Goal: Task Accomplishment & Management: Use online tool/utility

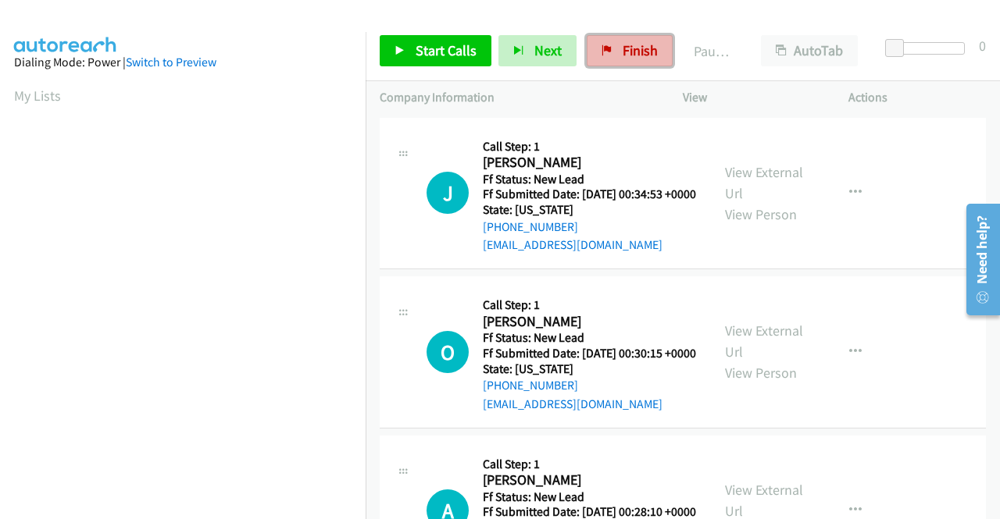
click at [625, 58] on span "Finish" at bounding box center [640, 50] width 35 height 18
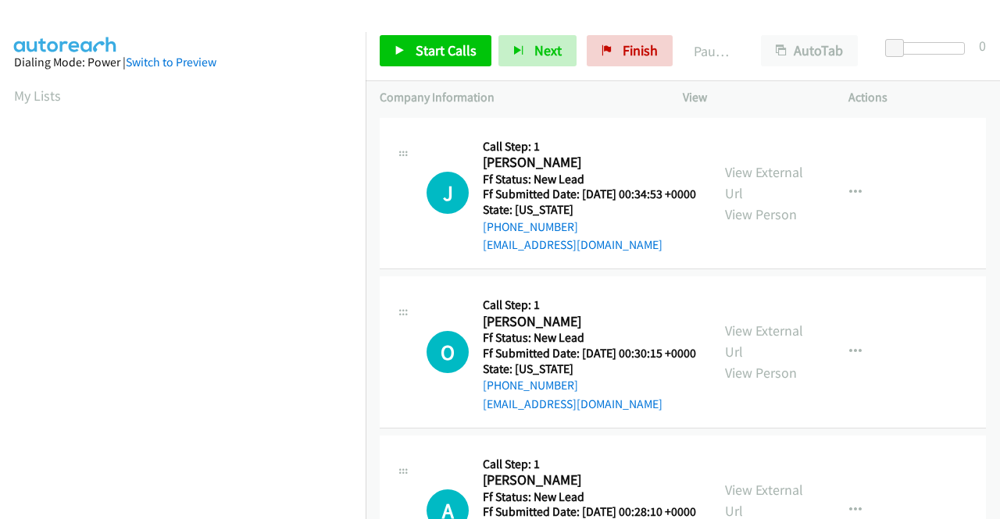
click at [976, 74] on body "Start Calls Pause Next Finish Paused AutoTab AutoTab 0 Company Information Info…" at bounding box center [500, 37] width 1000 height 74
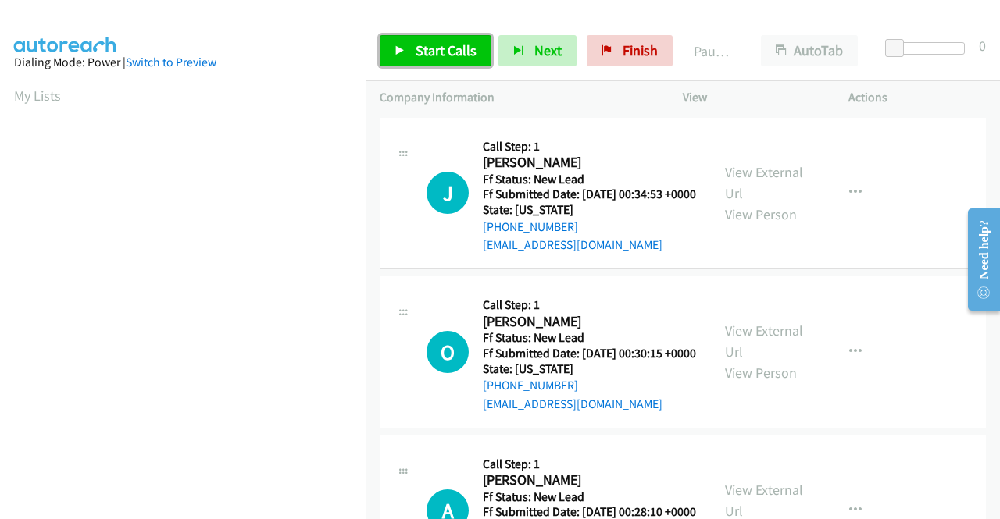
click at [400, 52] on icon at bounding box center [399, 51] width 11 height 11
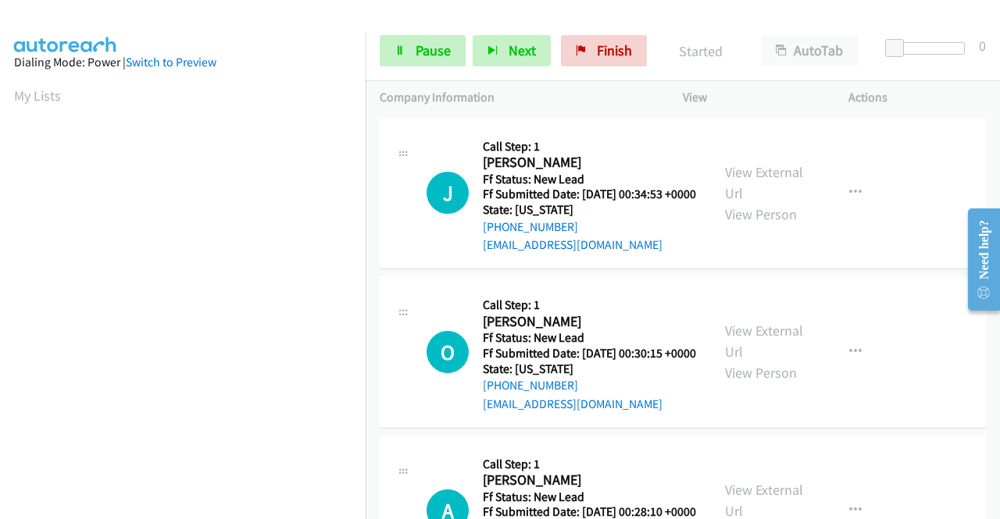
click at [799, 178] on div "View External Url View Person View External Url Email Schedule/Manage Callback …" at bounding box center [801, 193] width 180 height 123
click at [797, 178] on link "View External Url" at bounding box center [764, 182] width 78 height 39
click at [768, 359] on link "View External Url" at bounding box center [764, 341] width 78 height 39
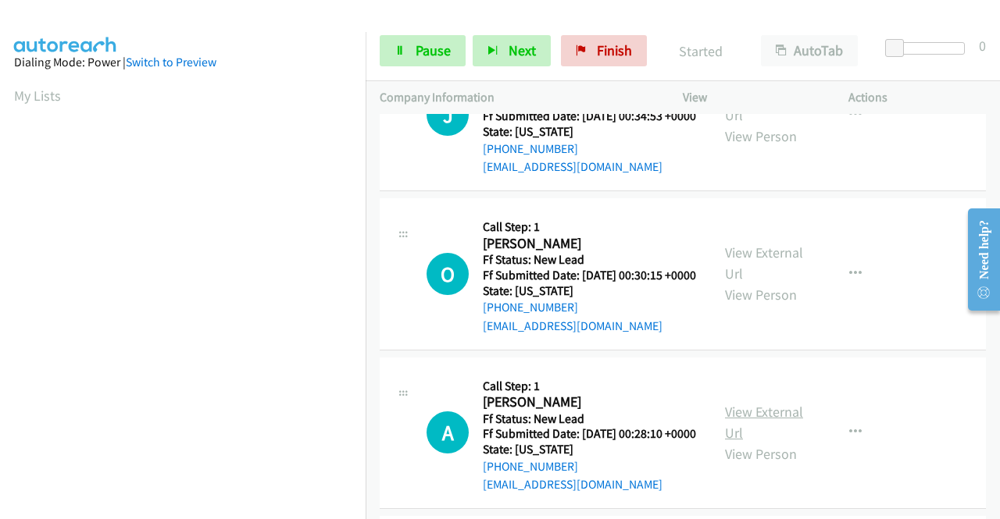
click at [781, 442] on link "View External Url" at bounding box center [764, 422] width 78 height 39
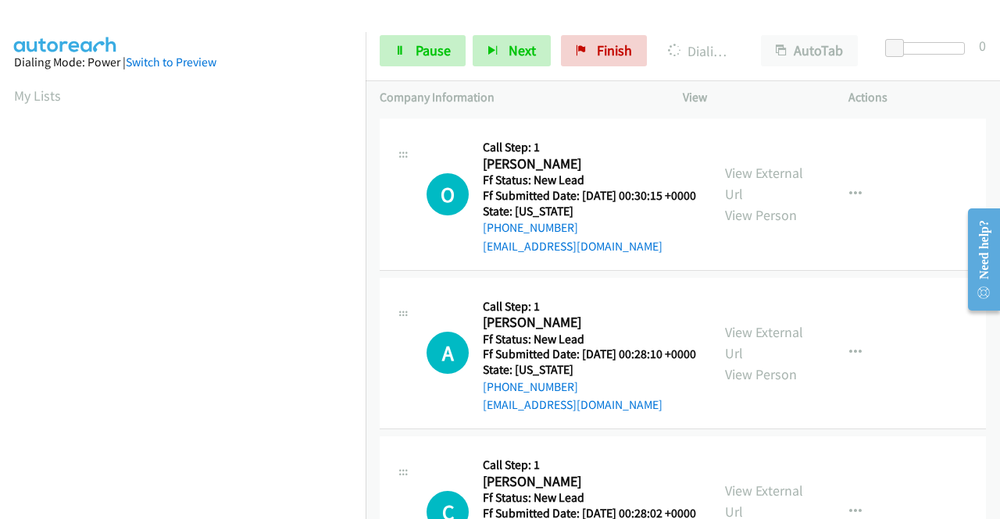
scroll to position [234, 0]
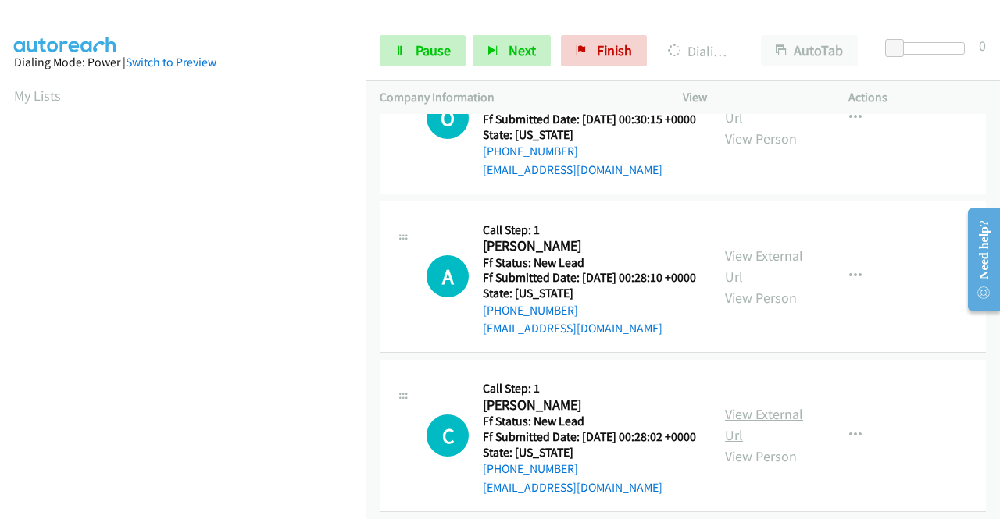
click at [762, 444] on link "View External Url" at bounding box center [764, 424] width 78 height 39
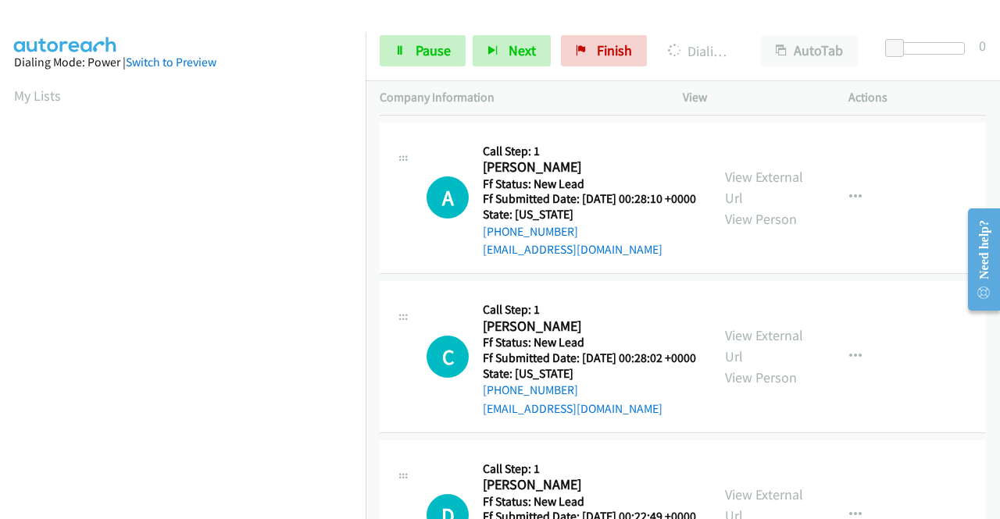
scroll to position [391, 0]
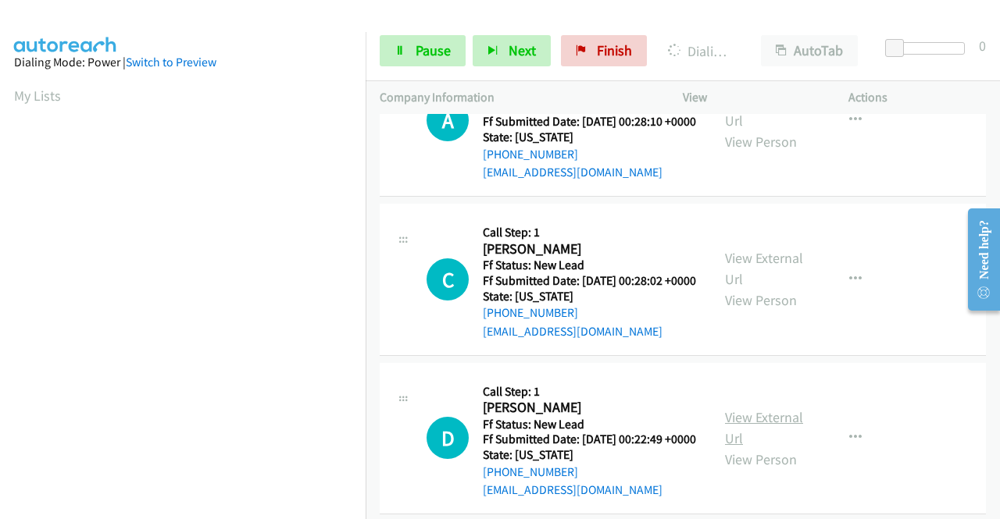
click at [761, 448] on link "View External Url" at bounding box center [764, 428] width 78 height 39
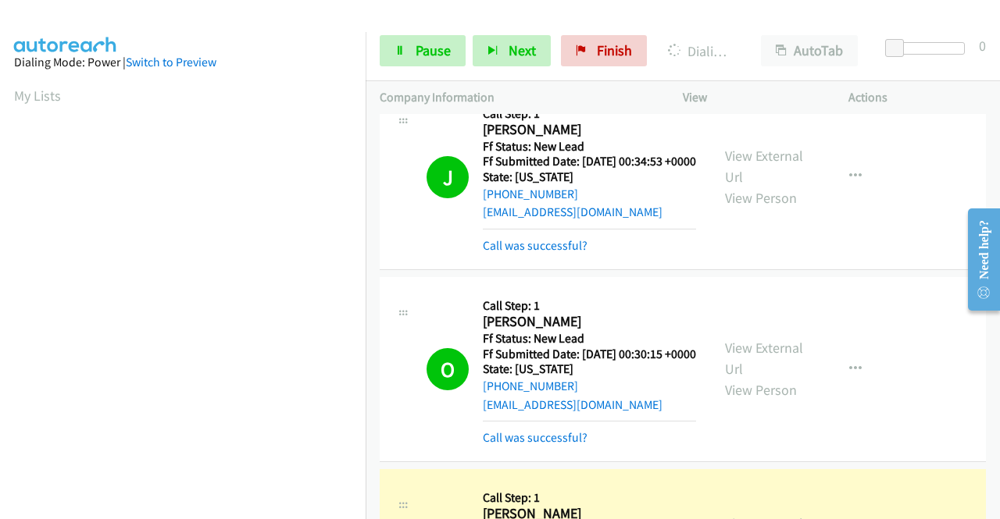
scroll to position [356, 0]
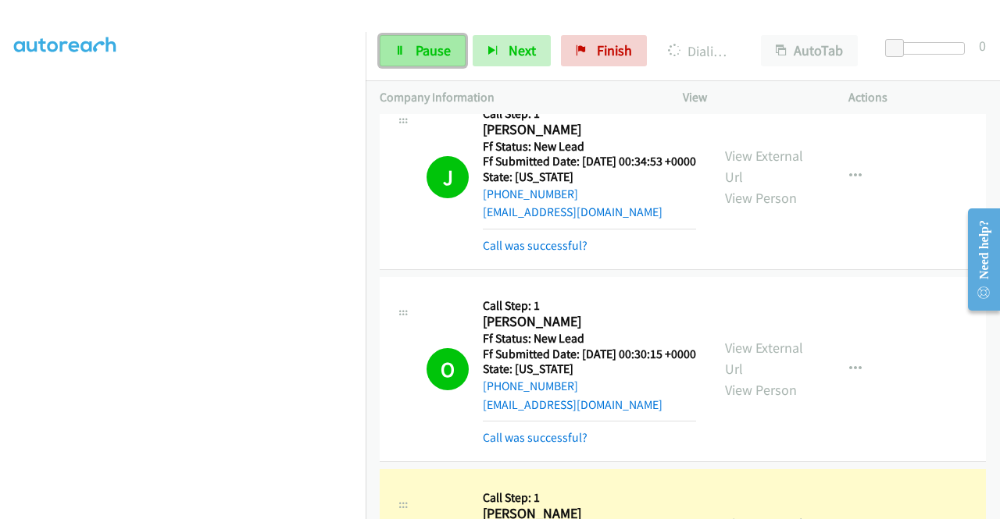
click at [390, 48] on link "Pause" at bounding box center [423, 50] width 86 height 31
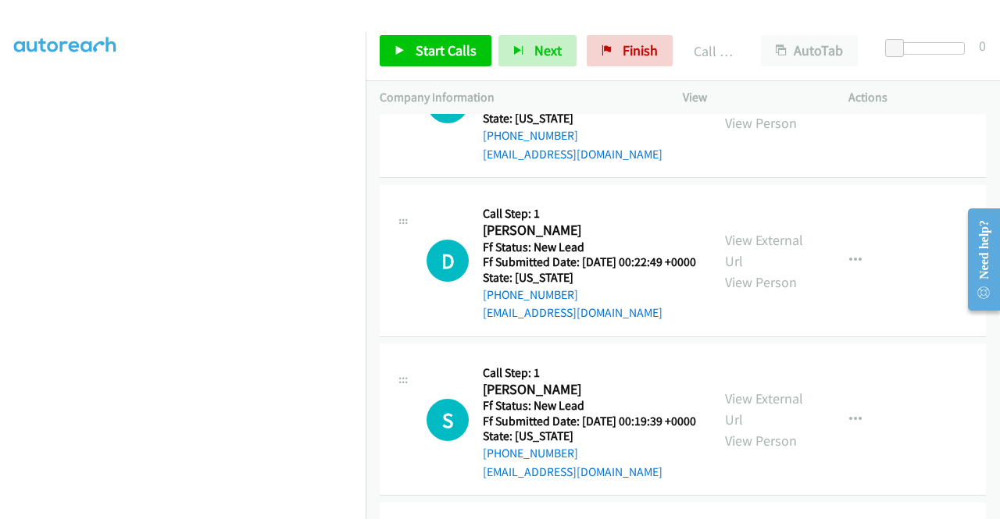
scroll to position [736, 0]
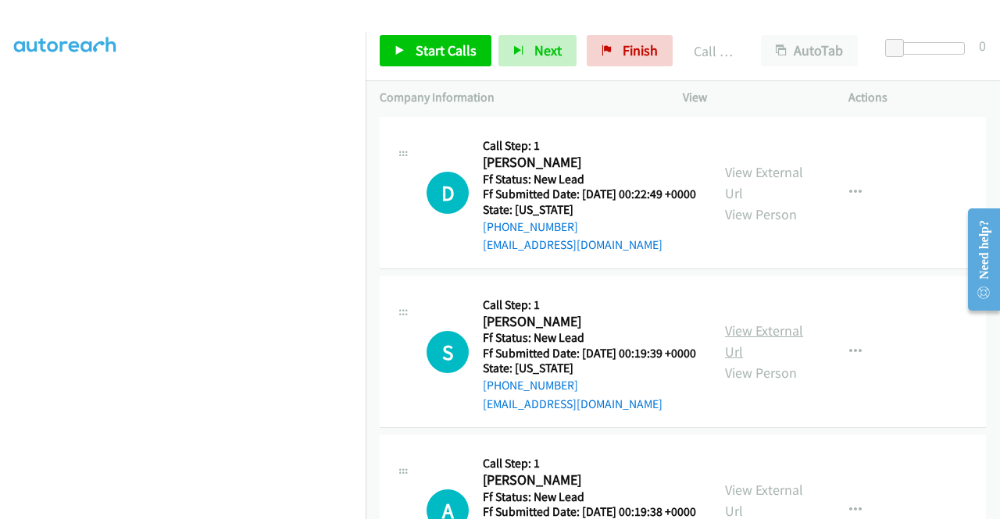
click at [742, 361] on link "View External Url" at bounding box center [764, 341] width 78 height 39
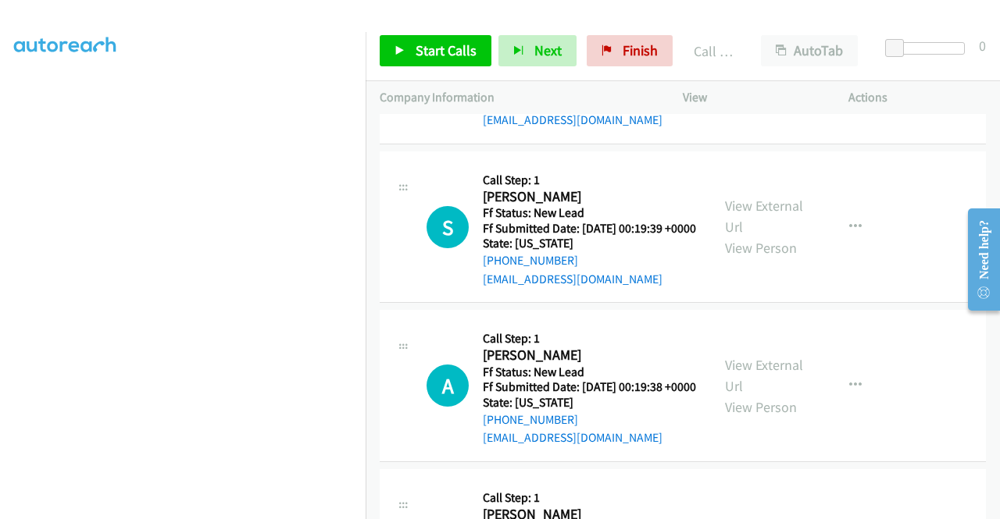
scroll to position [892, 0]
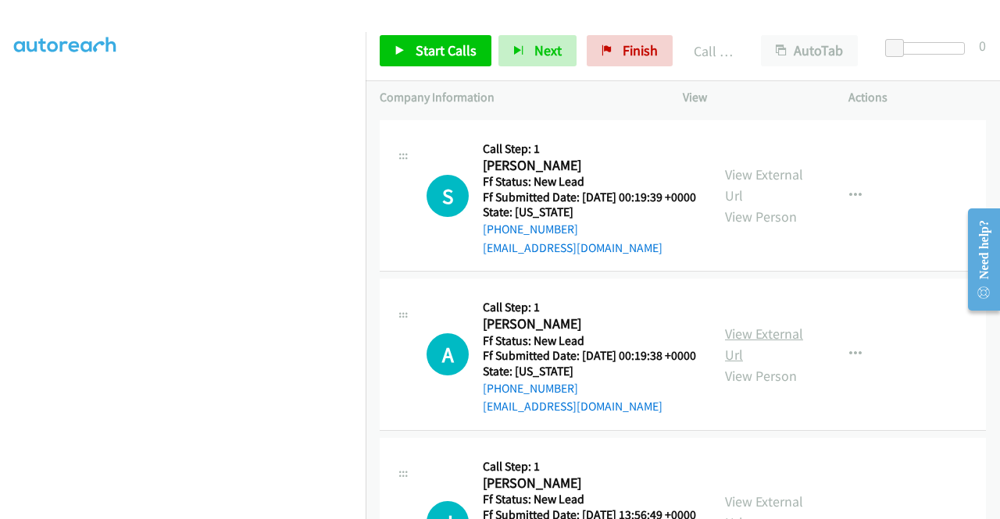
click at [757, 364] on link "View External Url" at bounding box center [764, 344] width 78 height 39
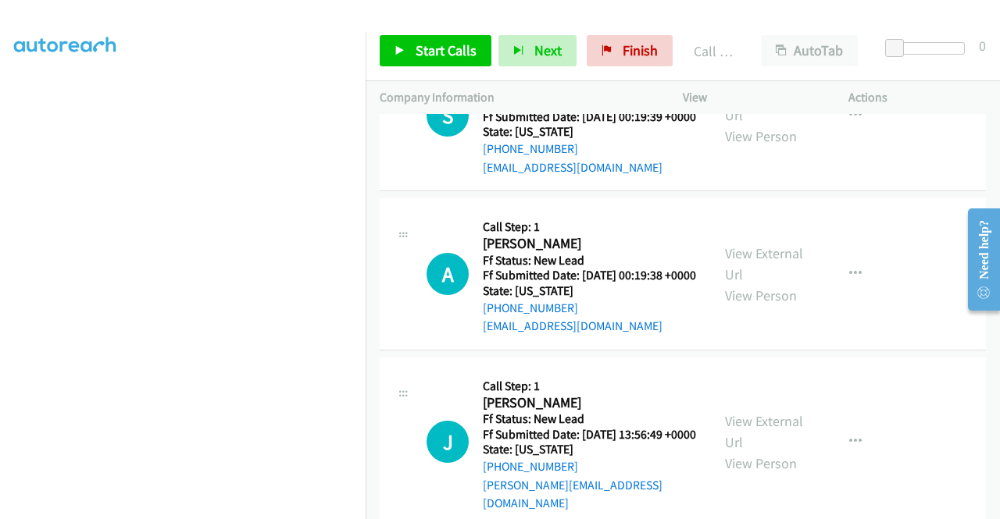
scroll to position [1048, 0]
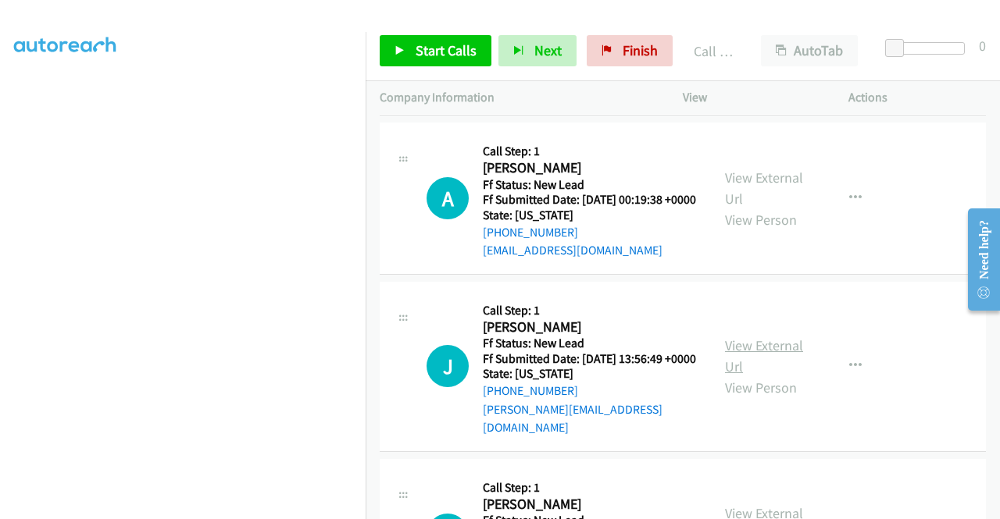
click at [775, 376] on link "View External Url" at bounding box center [764, 356] width 78 height 39
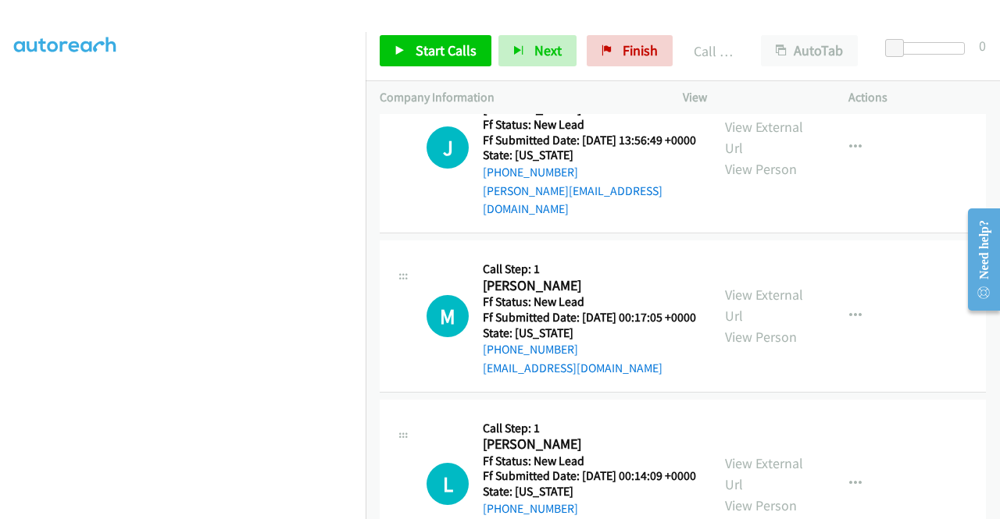
scroll to position [1361, 0]
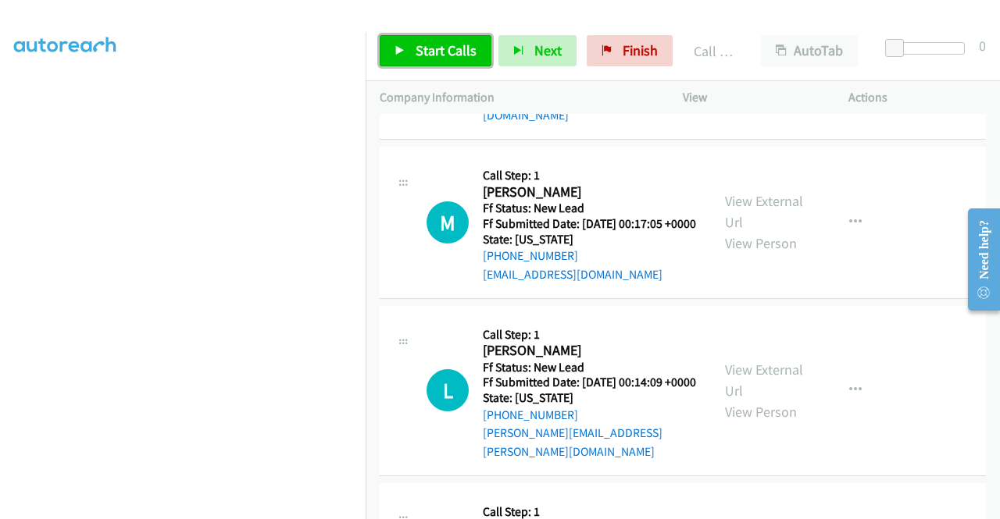
click at [468, 46] on span "Start Calls" at bounding box center [446, 50] width 61 height 18
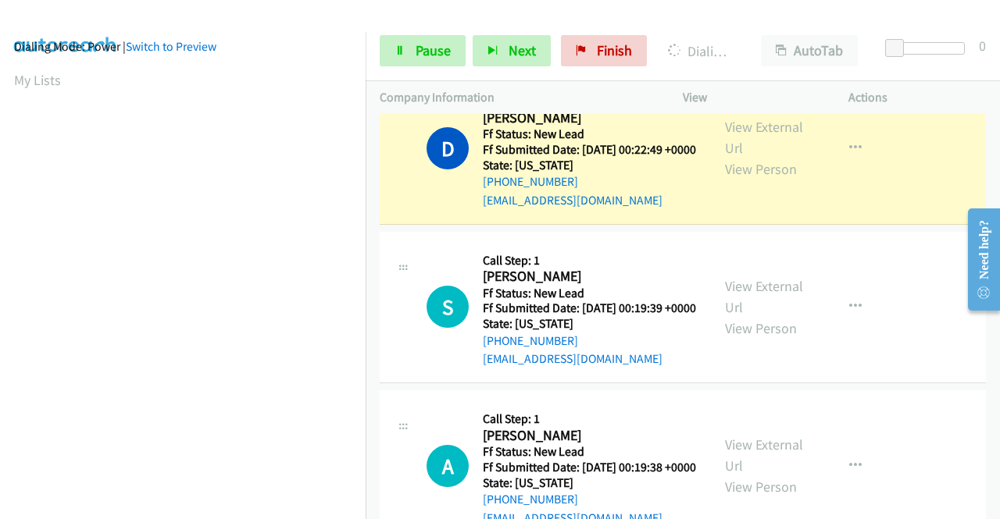
scroll to position [0, 0]
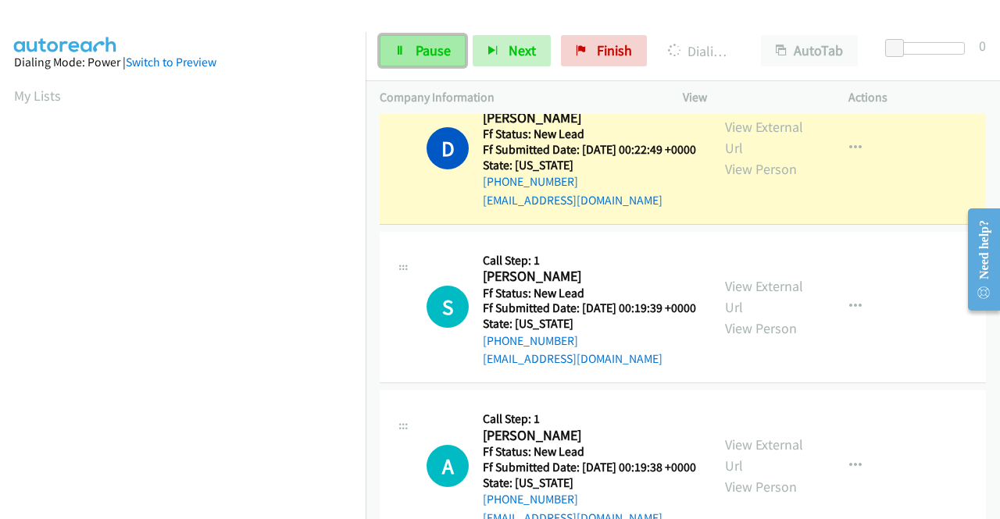
click at [411, 65] on link "Pause" at bounding box center [423, 50] width 86 height 31
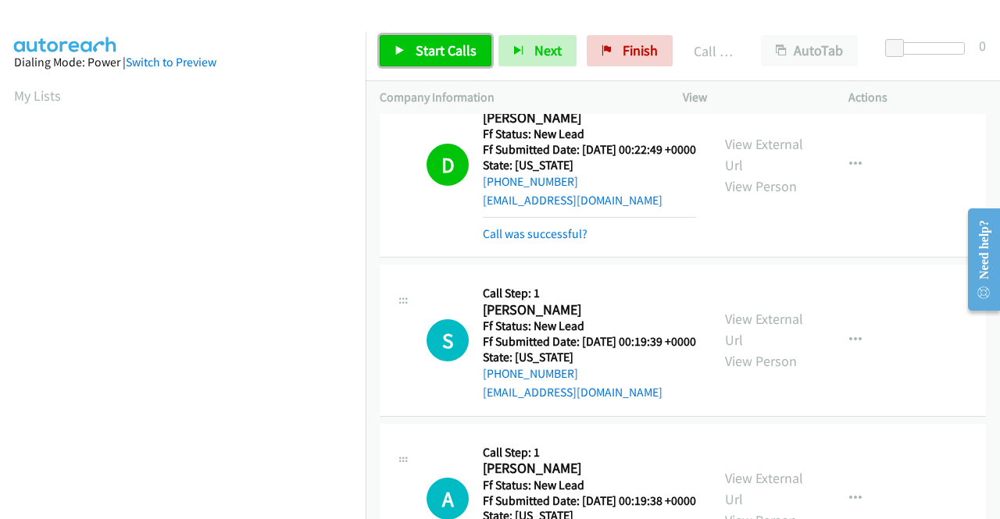
click at [419, 43] on span "Start Calls" at bounding box center [446, 50] width 61 height 18
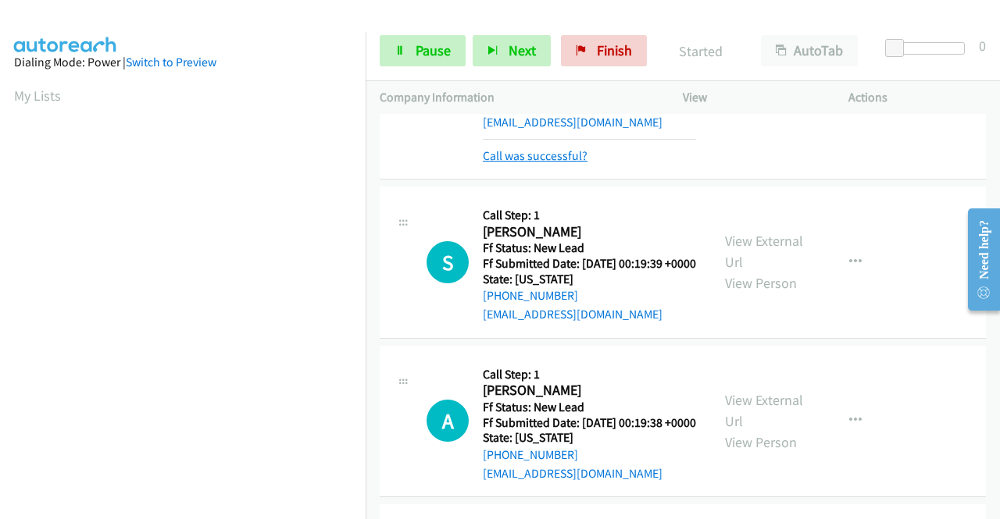
click at [576, 163] on link "Call was successful?" at bounding box center [535, 155] width 105 height 15
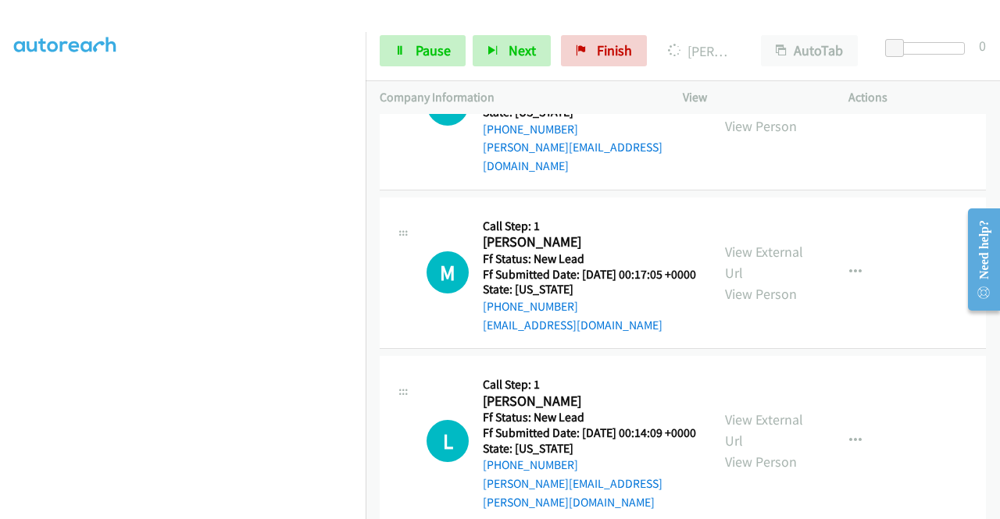
scroll to position [1422, 0]
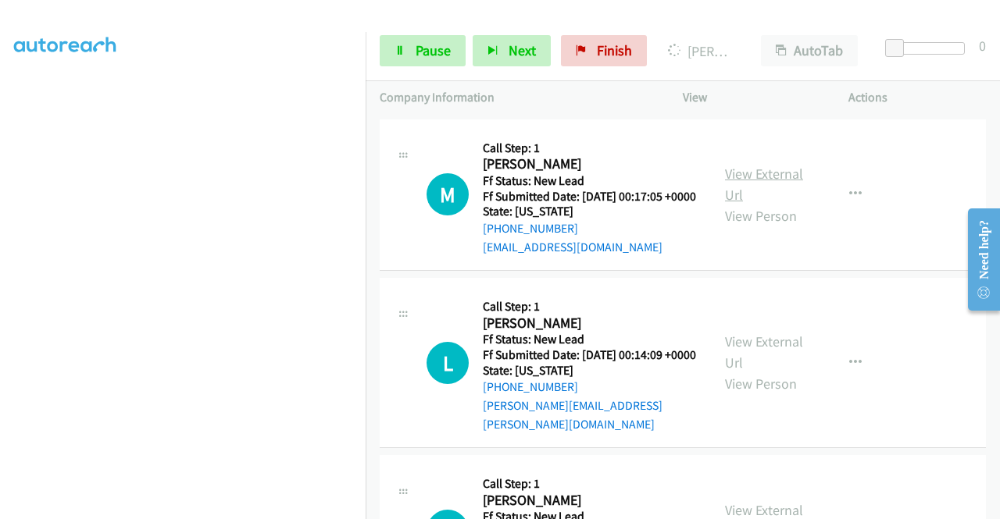
click at [762, 204] on link "View External Url" at bounding box center [764, 184] width 78 height 39
click at [757, 372] on link "View External Url" at bounding box center [764, 352] width 78 height 39
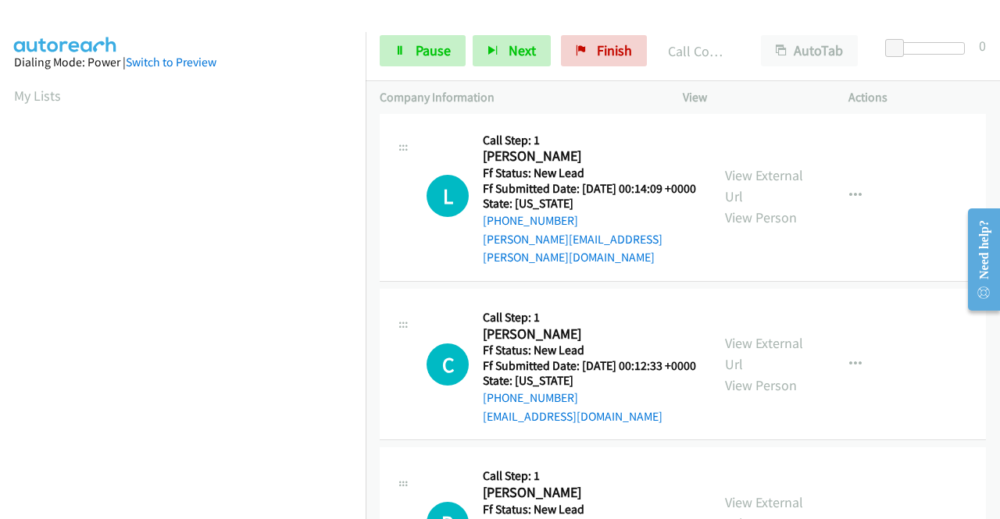
scroll to position [1689, 0]
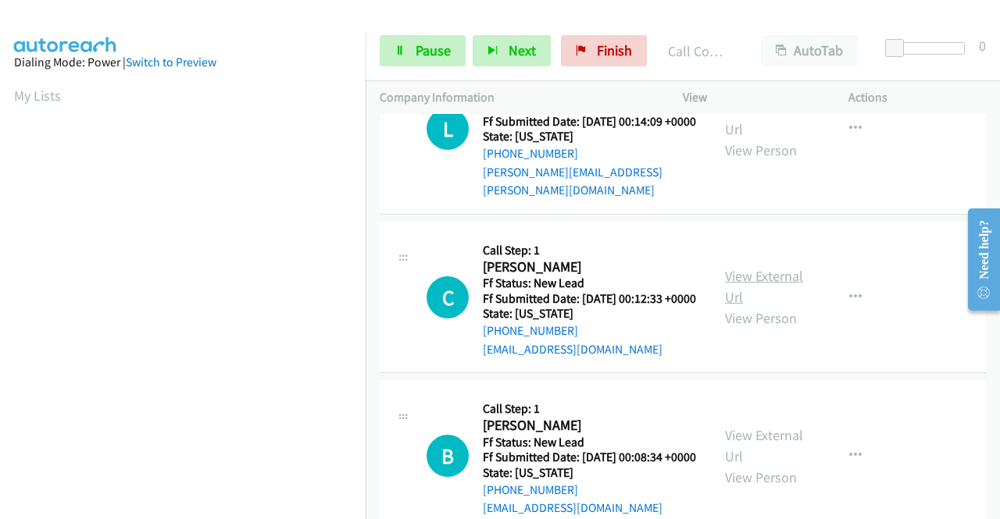
click at [764, 306] on link "View External Url" at bounding box center [764, 286] width 78 height 39
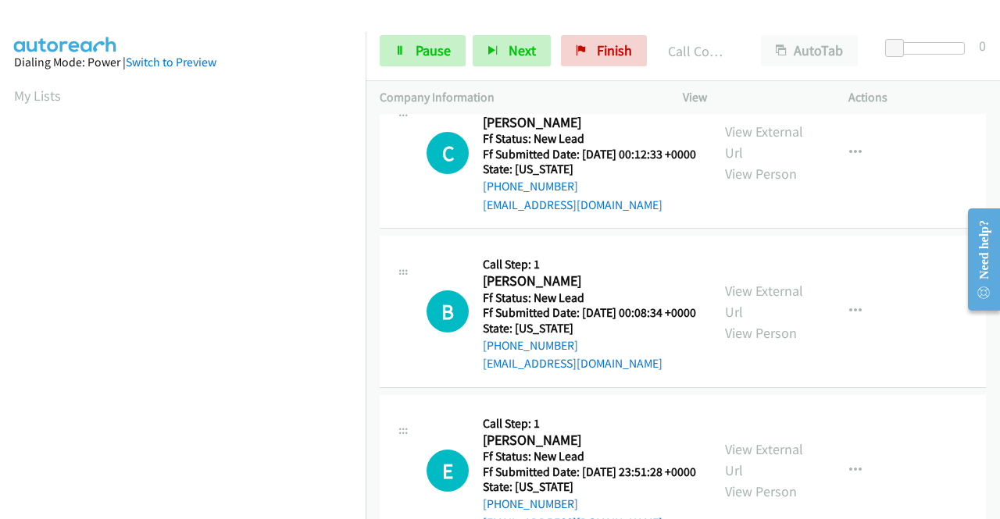
scroll to position [1845, 0]
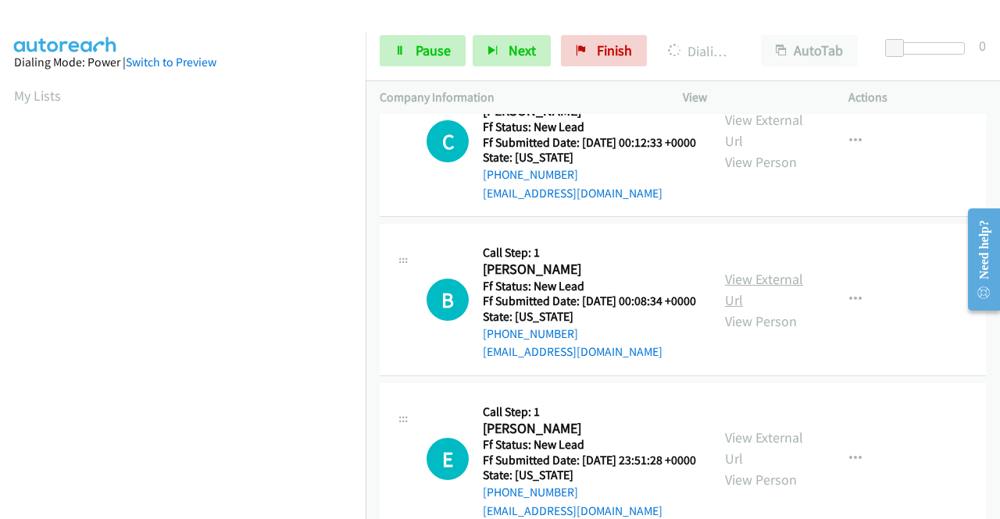
click at [758, 309] on link "View External Url" at bounding box center [764, 289] width 78 height 39
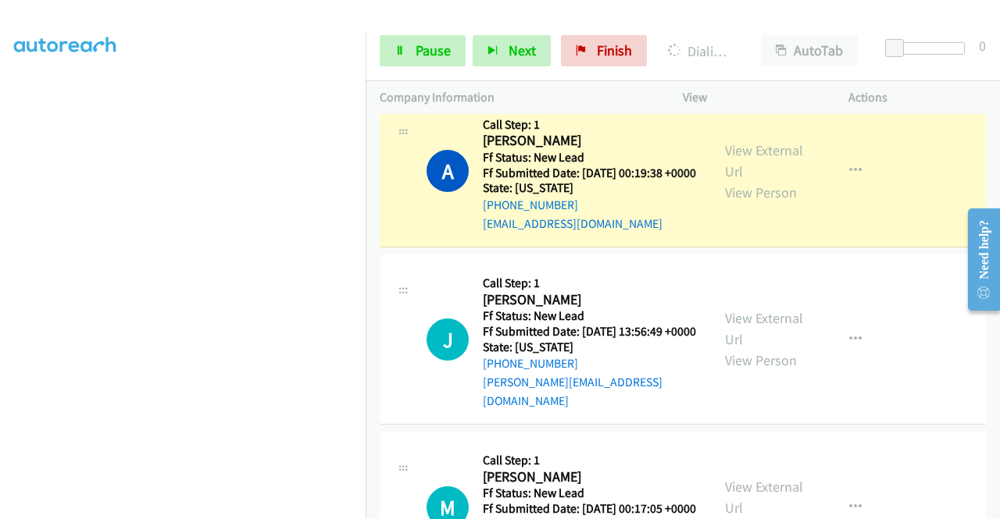
scroll to position [356, 0]
click at [437, 44] on span "Pause" at bounding box center [433, 50] width 35 height 18
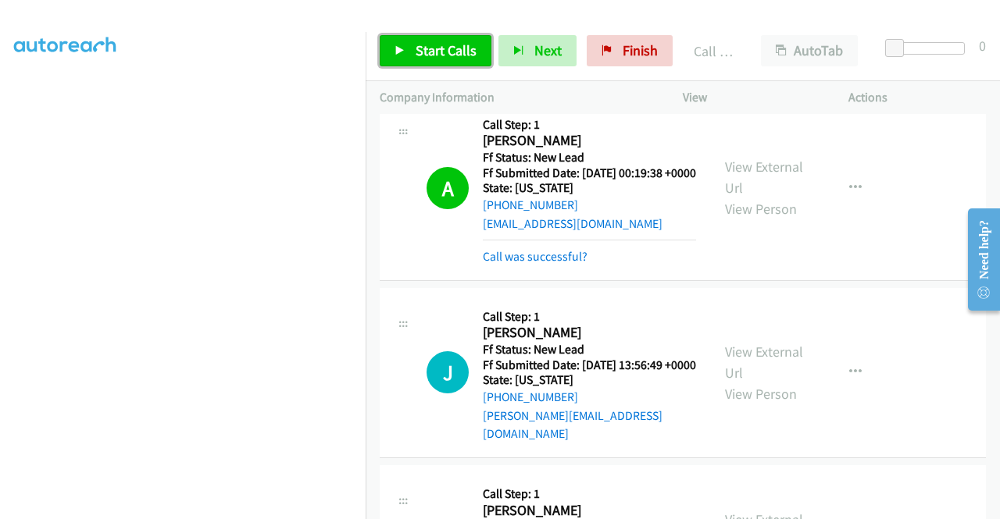
click at [458, 51] on span "Start Calls" at bounding box center [446, 50] width 61 height 18
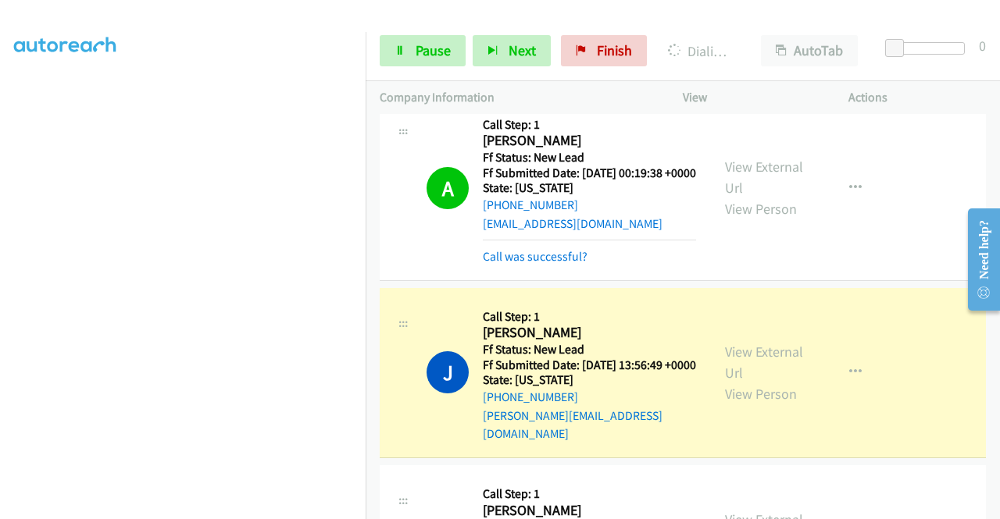
scroll to position [0, 0]
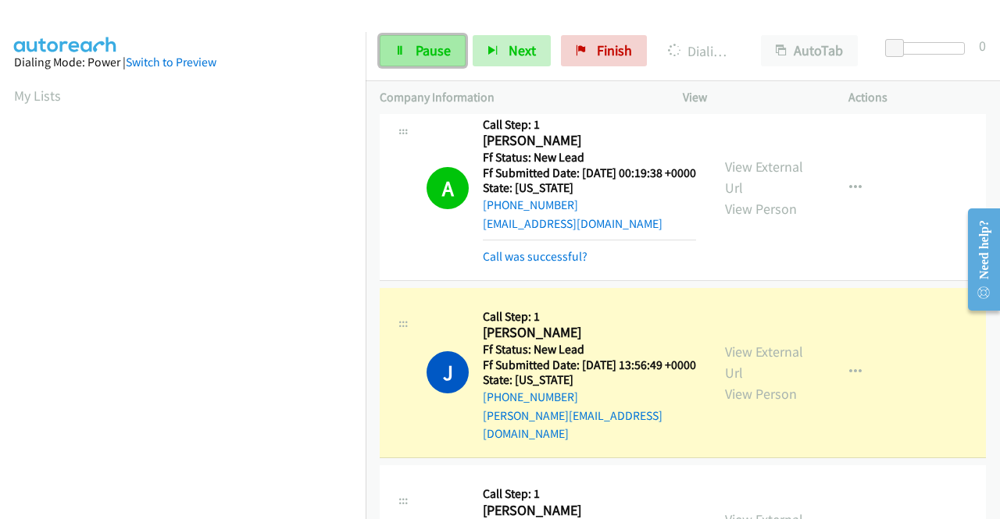
click at [409, 51] on link "Pause" at bounding box center [423, 50] width 86 height 31
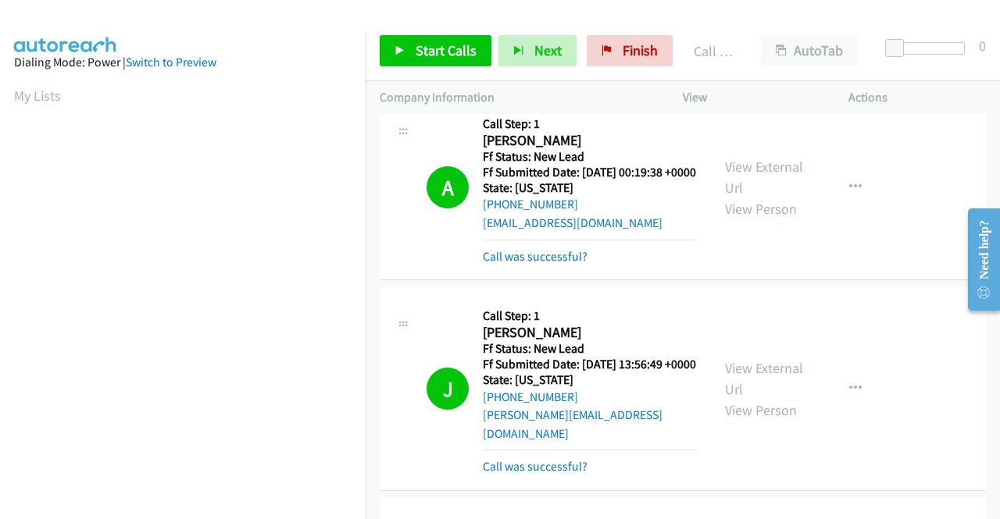
scroll to position [356, 0]
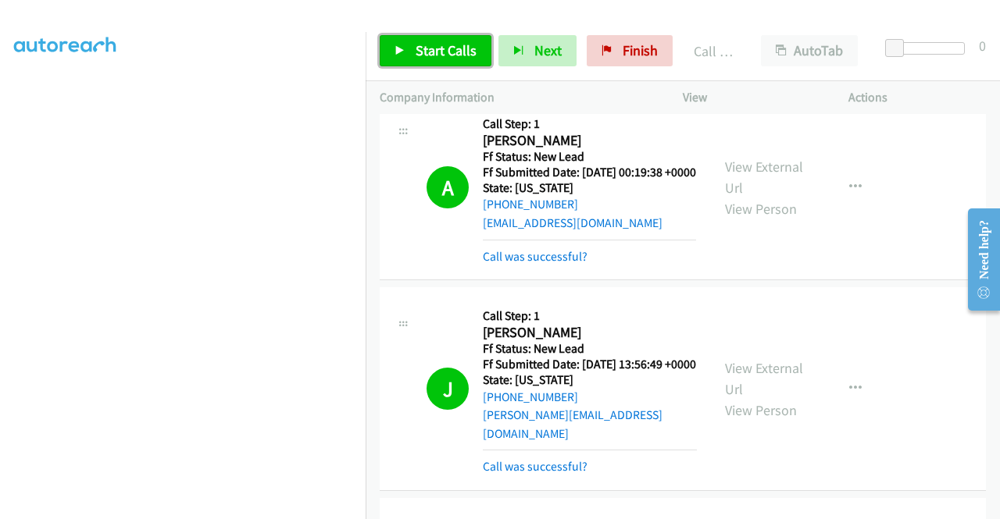
click at [469, 46] on span "Start Calls" at bounding box center [446, 50] width 61 height 18
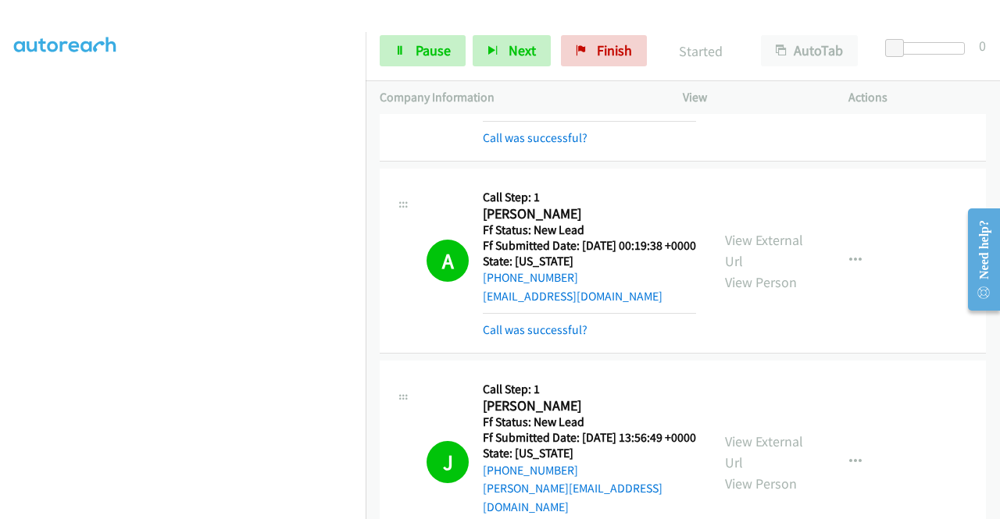
scroll to position [1064, 0]
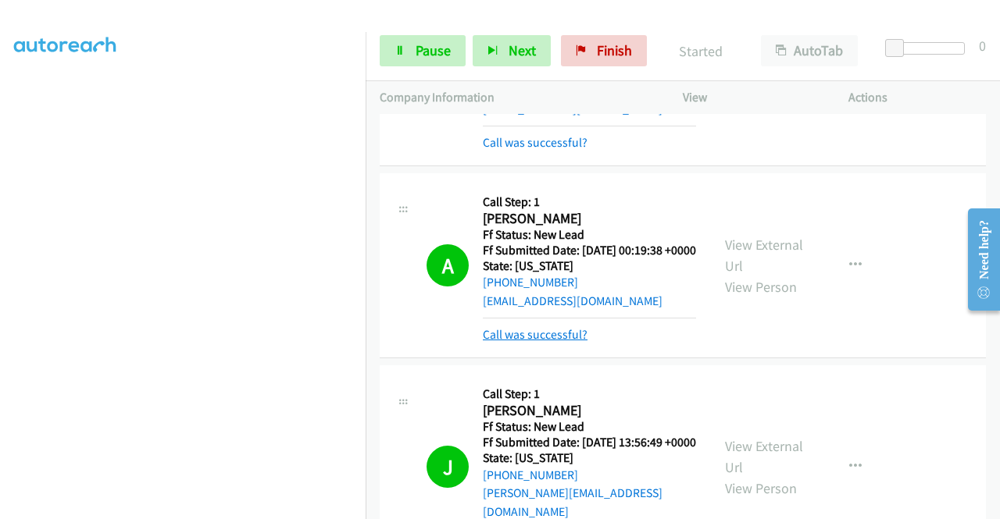
click at [565, 342] on link "Call was successful?" at bounding box center [535, 334] width 105 height 15
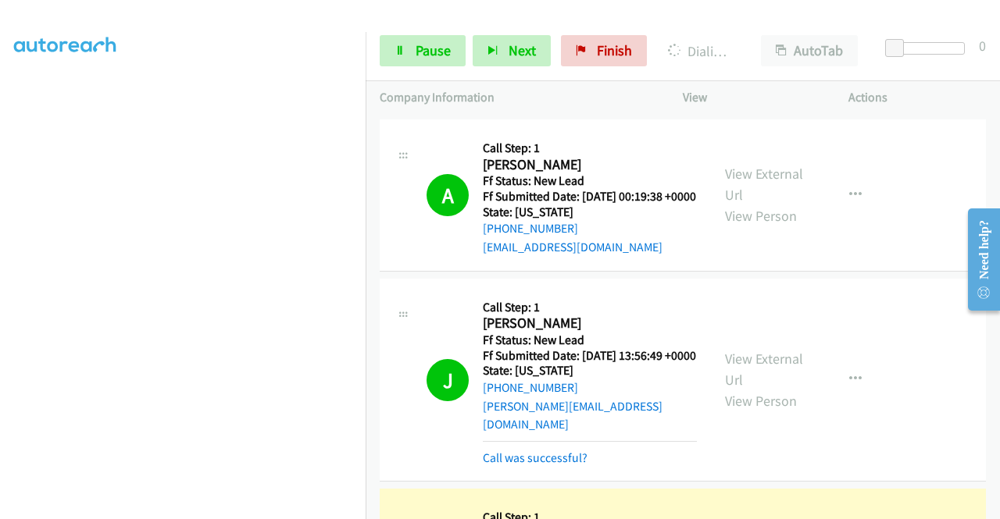
scroll to position [1142, 0]
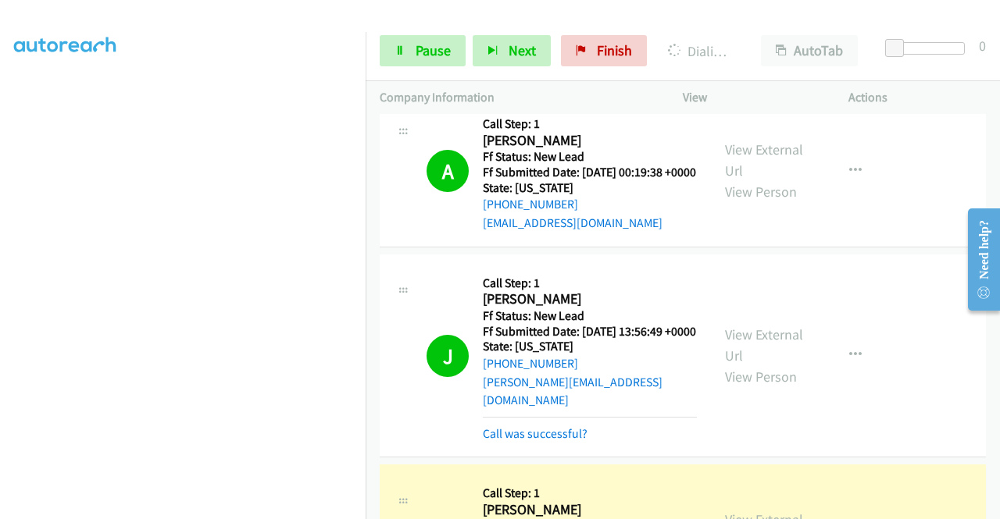
click at [781, 355] on td "J Callback Scheduled Call Step: 1 Jeffrey Robinson America/Chicago Ff Status: N…" at bounding box center [683, 356] width 634 height 211
drag, startPoint x: 740, startPoint y: 352, endPoint x: 725, endPoint y: 352, distance: 15.6
click at [740, 252] on td "A Callback Scheduled Call Step: 1 Aydan Uphouse America/New_York Ff Status: New…" at bounding box center [683, 171] width 634 height 159
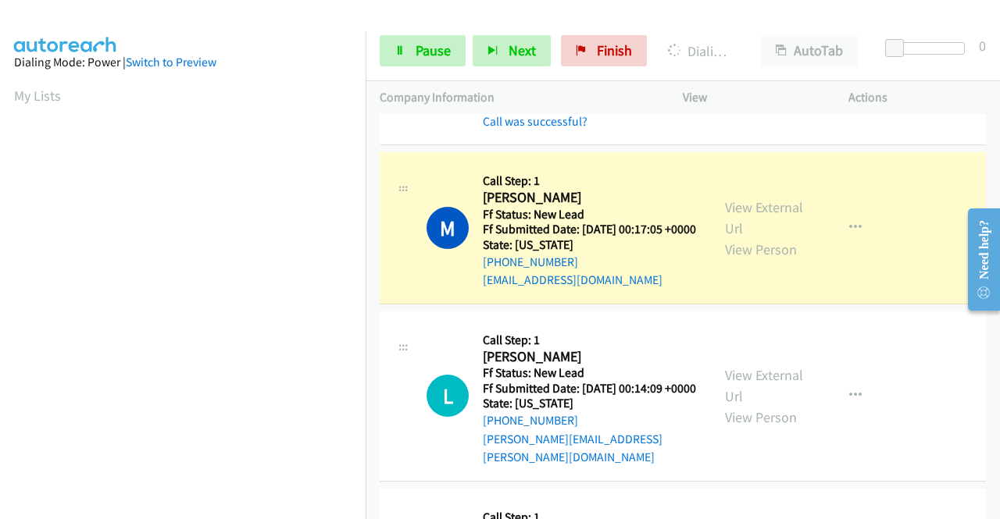
scroll to position [356, 0]
click at [833, 423] on td "L Callback Scheduled Call Step: 1 Lydia James America/New_York Ff Status: New L…" at bounding box center [683, 396] width 634 height 177
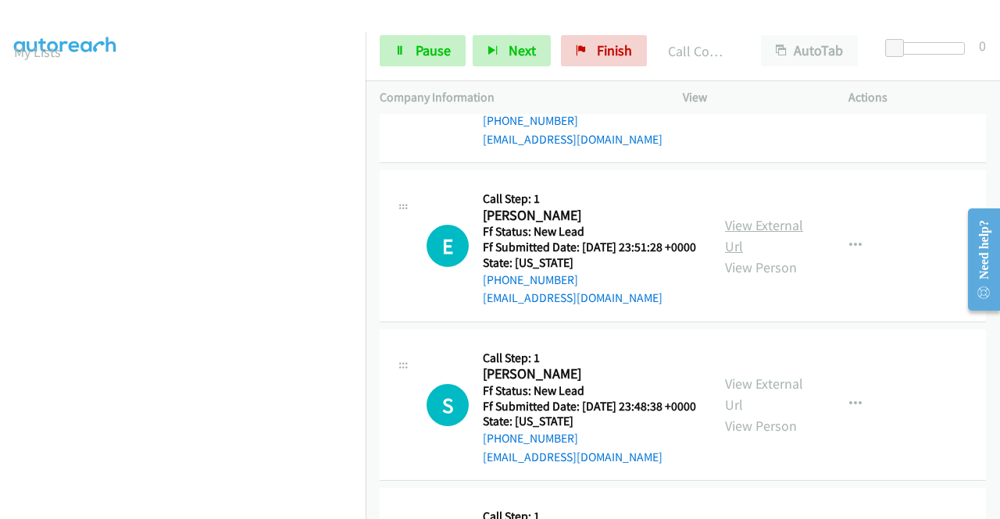
scroll to position [2157, 0]
click at [740, 255] on link "View External Url" at bounding box center [764, 235] width 78 height 39
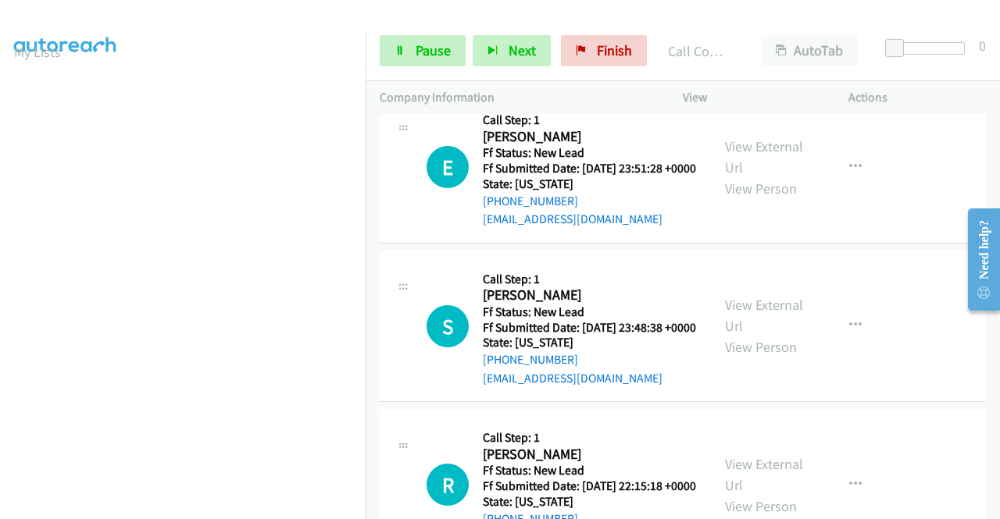
scroll to position [2314, 0]
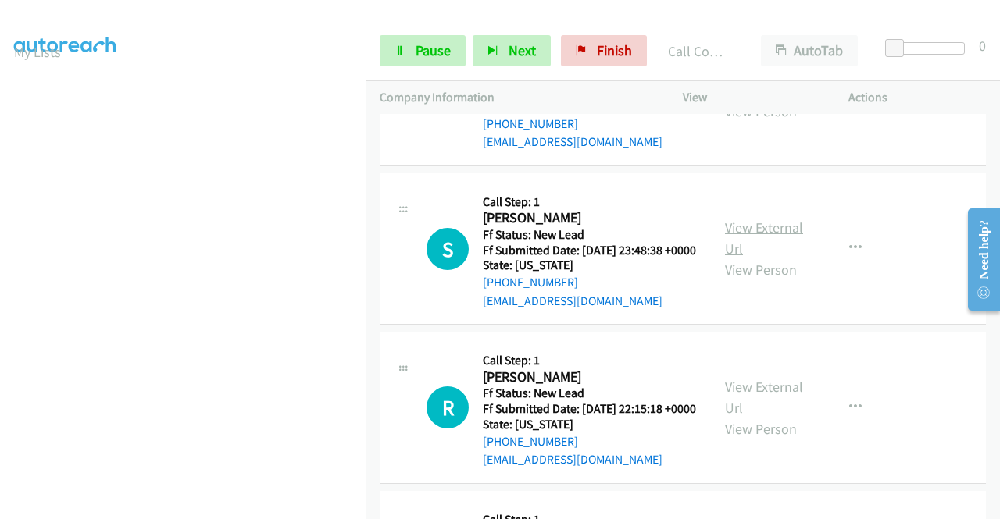
click at [749, 258] on link "View External Url" at bounding box center [764, 238] width 78 height 39
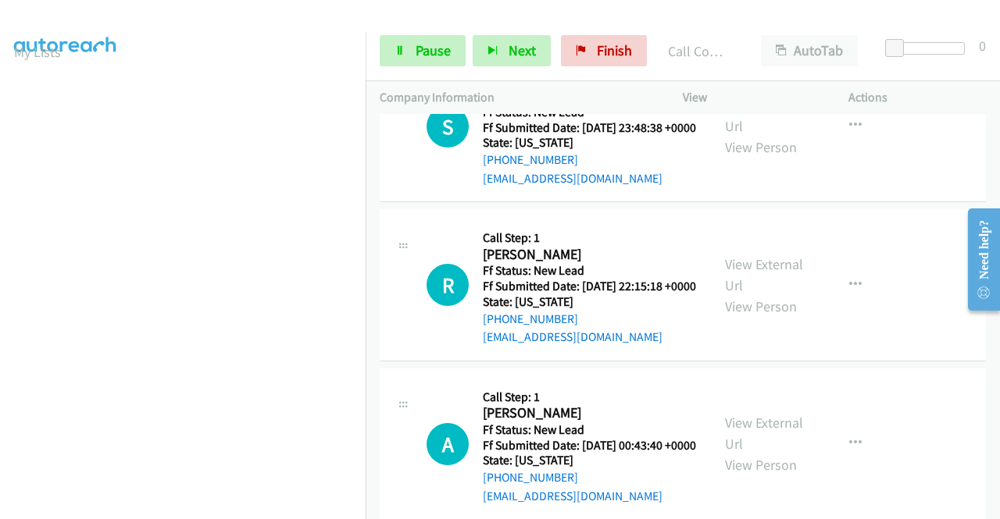
scroll to position [2470, 0]
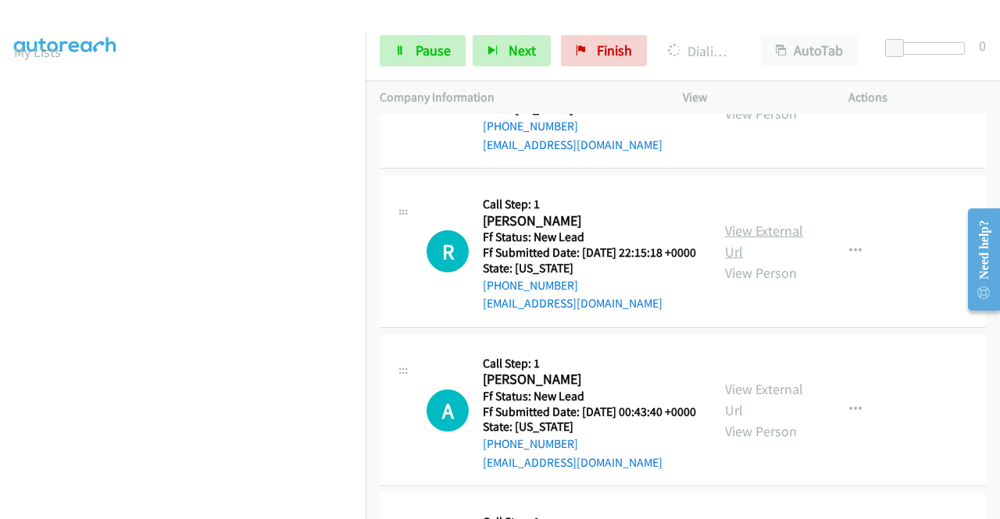
click at [751, 261] on link "View External Url" at bounding box center [764, 241] width 78 height 39
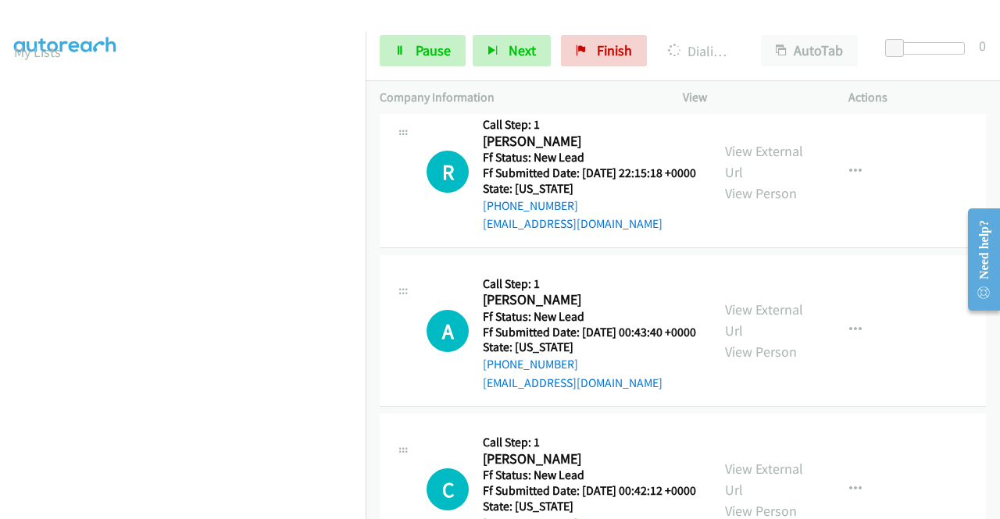
scroll to position [2626, 0]
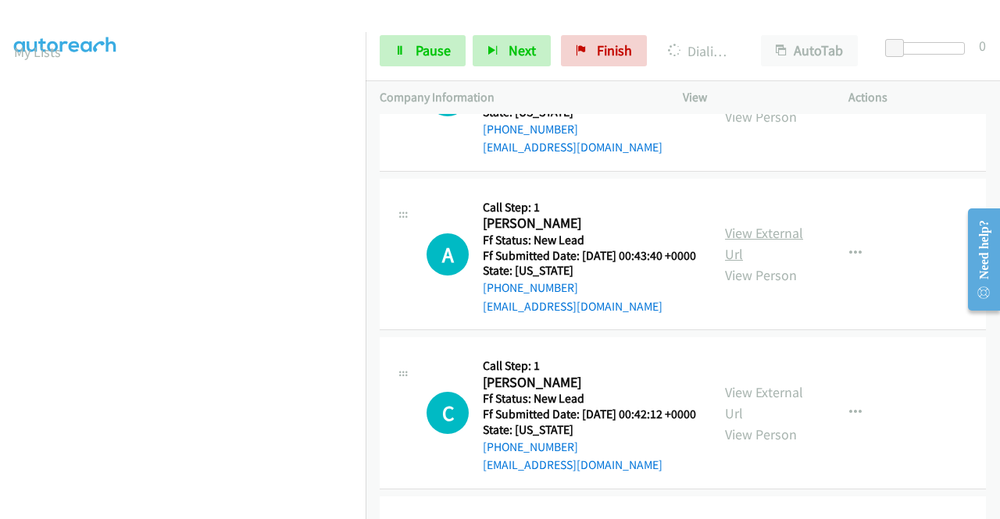
click at [770, 263] on link "View External Url" at bounding box center [764, 243] width 78 height 39
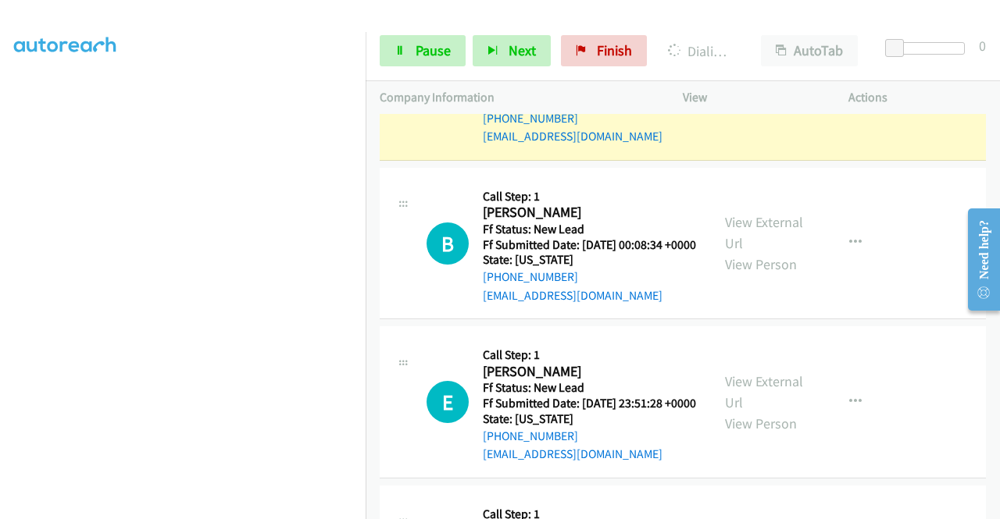
scroll to position [0, 0]
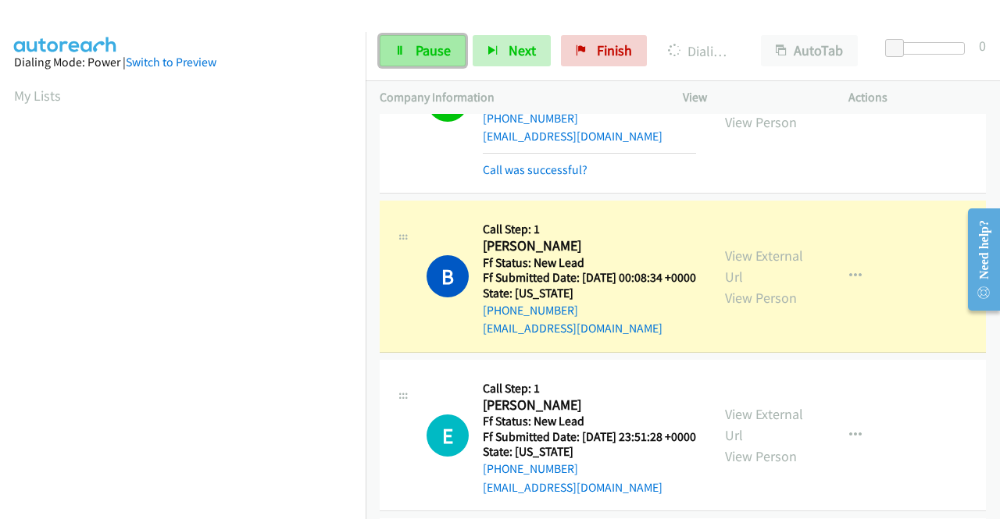
click at [423, 51] on span "Pause" at bounding box center [433, 50] width 35 height 18
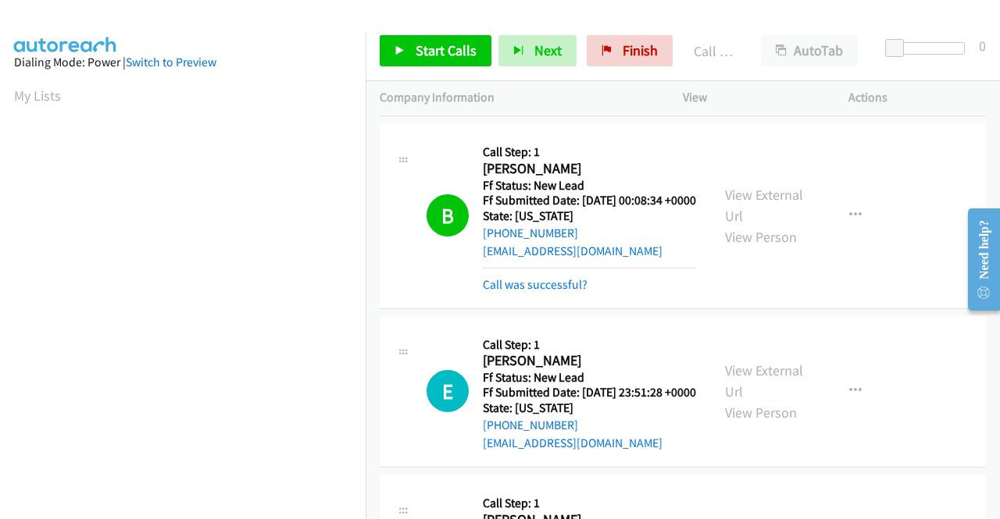
scroll to position [2392, 0]
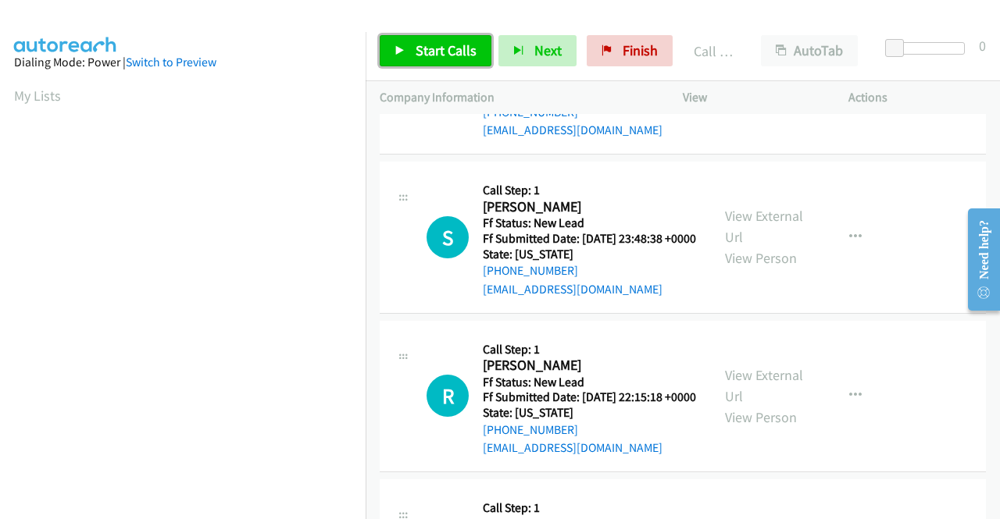
click at [441, 55] on span "Start Calls" at bounding box center [446, 50] width 61 height 18
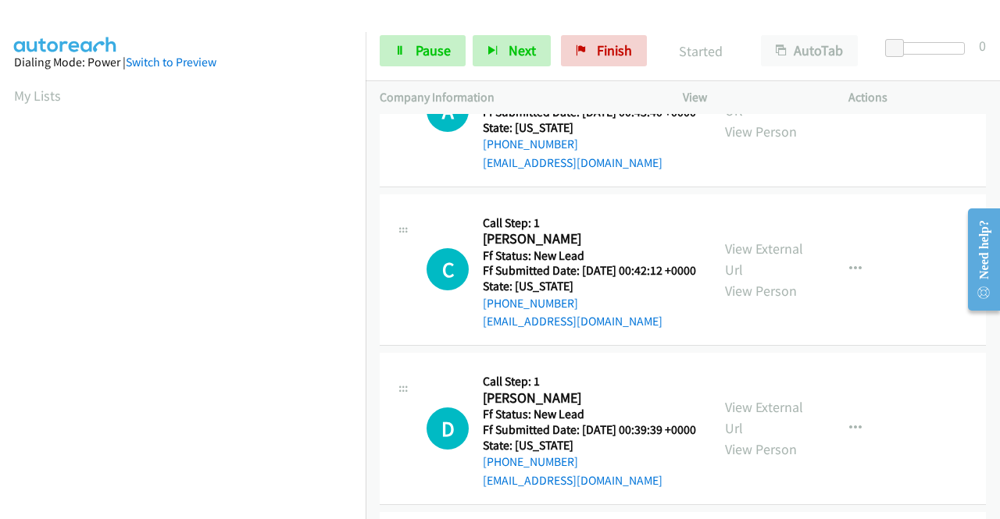
scroll to position [2860, 0]
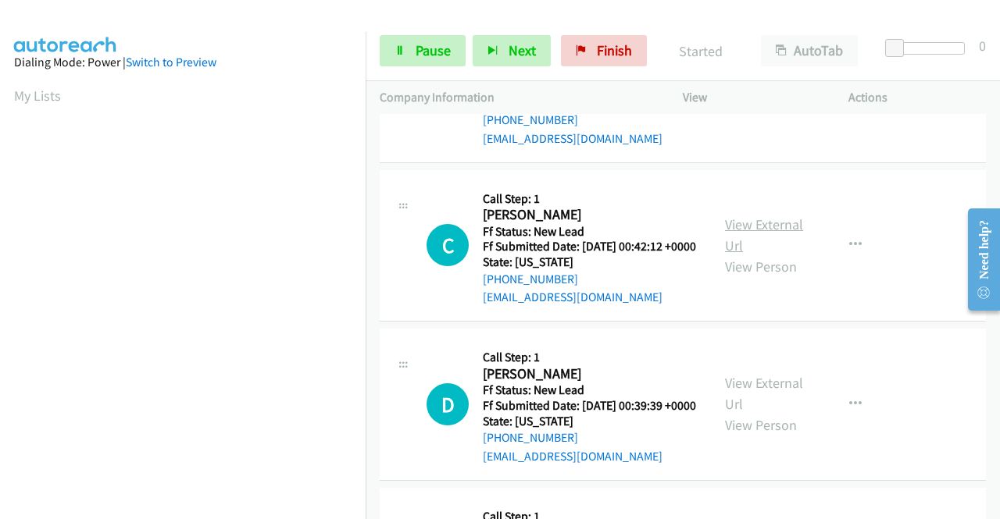
click at [763, 255] on link "View External Url" at bounding box center [764, 235] width 78 height 39
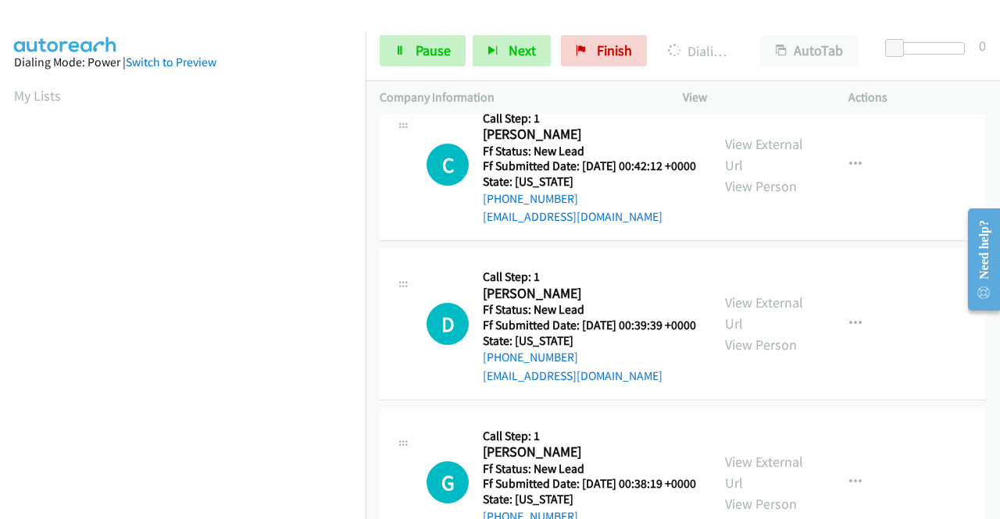
scroll to position [3017, 0]
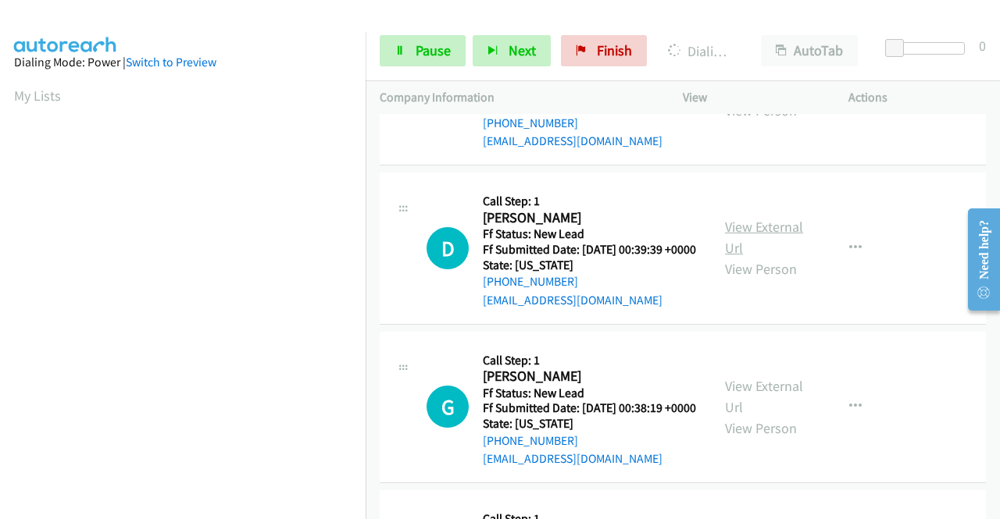
click at [764, 257] on link "View External Url" at bounding box center [764, 237] width 78 height 39
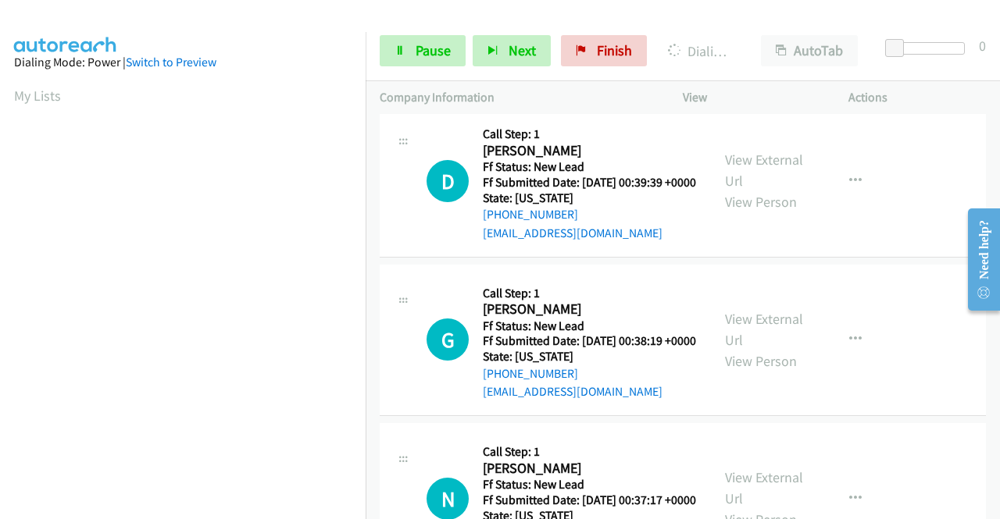
scroll to position [3173, 0]
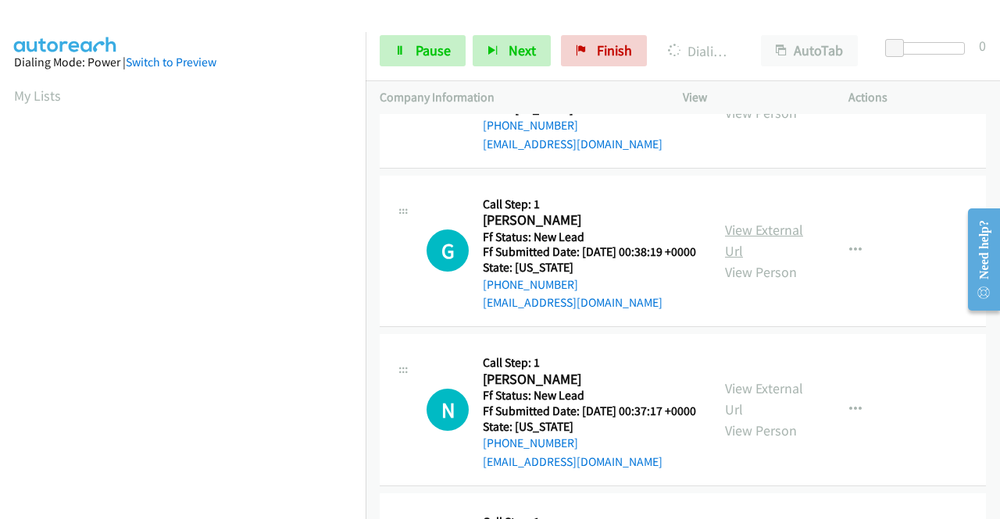
click at [781, 260] on link "View External Url" at bounding box center [764, 240] width 78 height 39
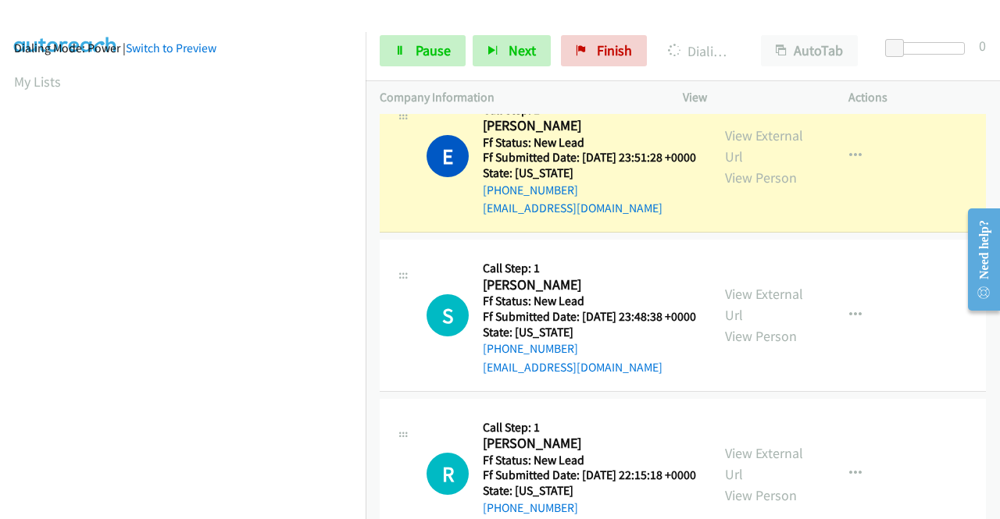
scroll to position [0, 0]
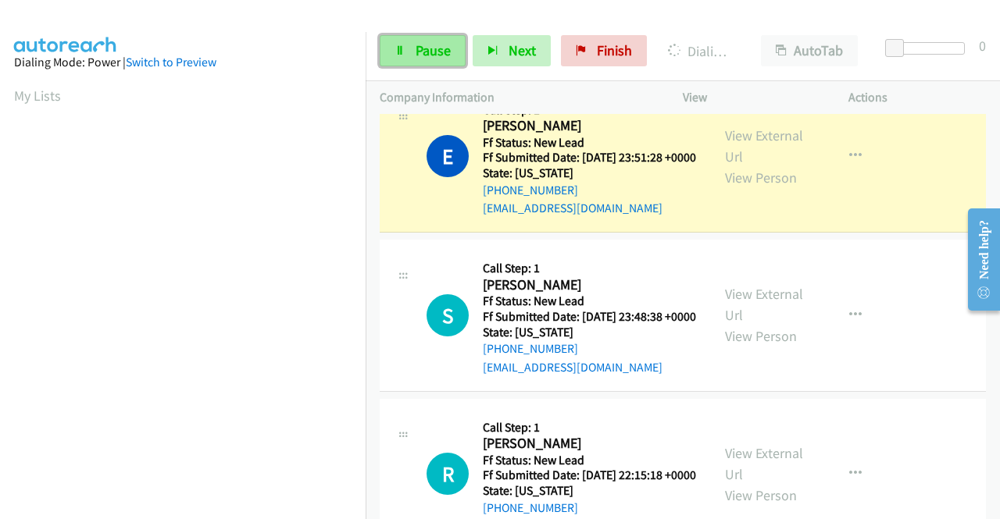
click at [431, 48] on span "Pause" at bounding box center [433, 50] width 35 height 18
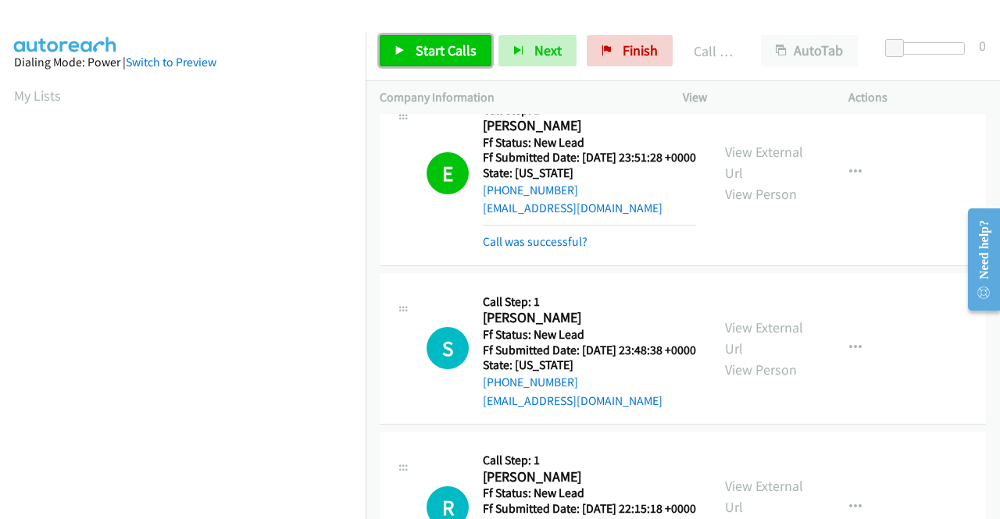
click at [436, 48] on span "Start Calls" at bounding box center [446, 50] width 61 height 18
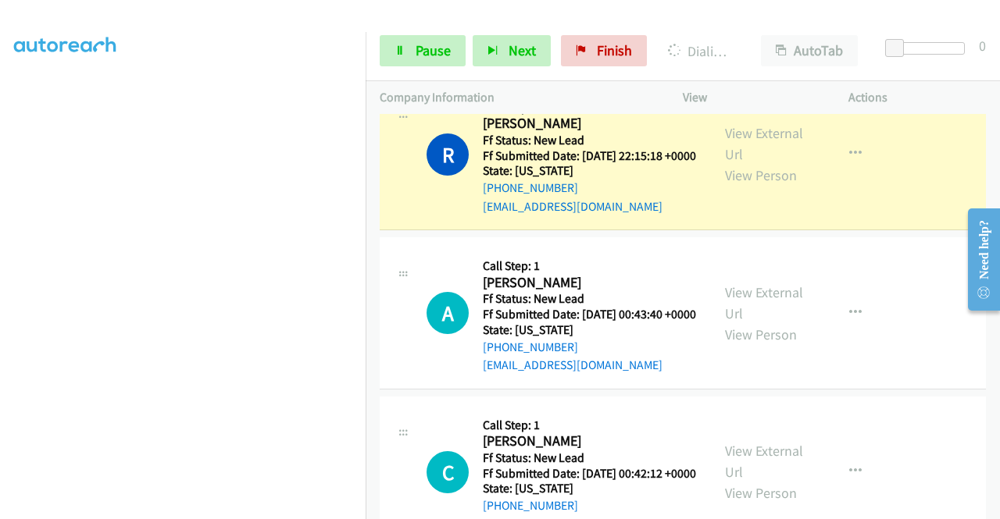
scroll to position [2782, 0]
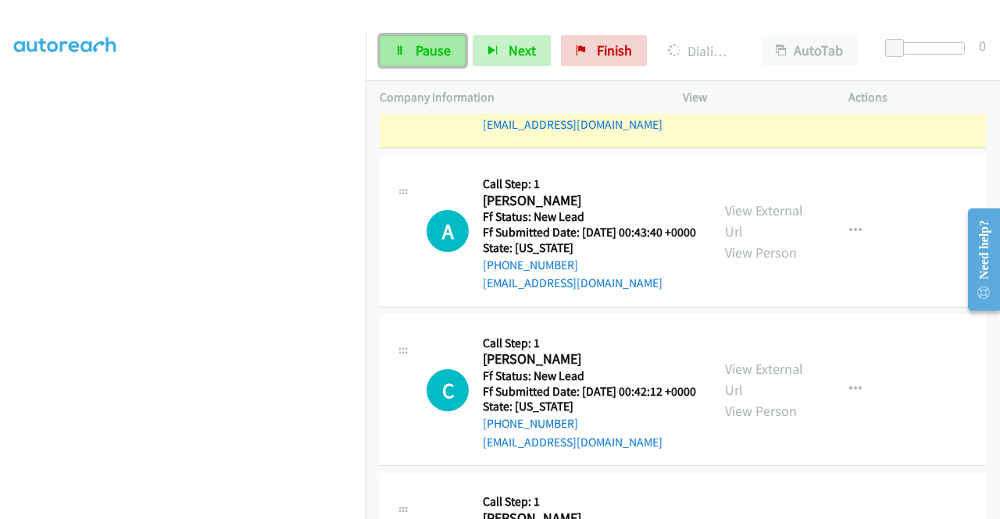
click at [422, 51] on span "Pause" at bounding box center [433, 50] width 35 height 18
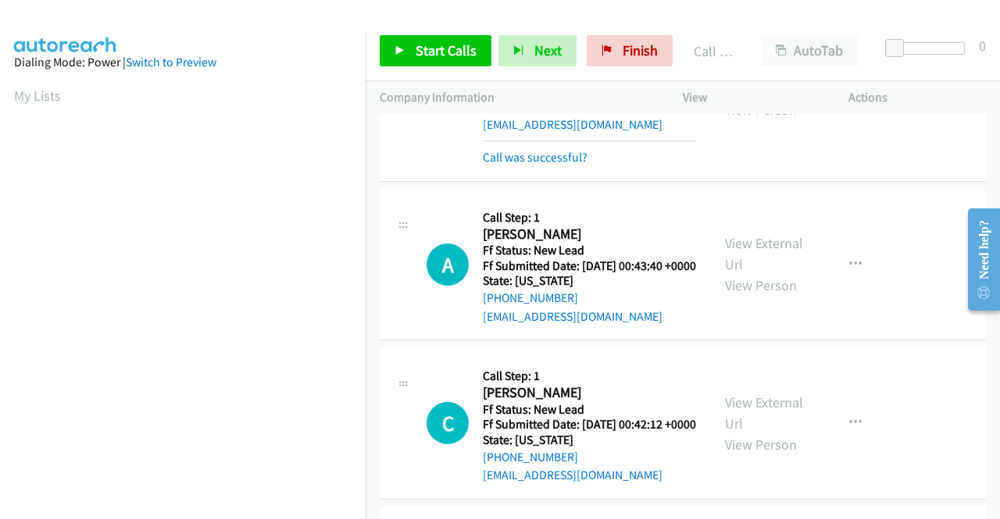
scroll to position [88, 0]
drag, startPoint x: 618, startPoint y: 48, endPoint x: 572, endPoint y: 80, distance: 56.6
click at [623, 48] on span "Finish" at bounding box center [640, 50] width 35 height 18
